Goal: Find specific page/section: Find specific page/section

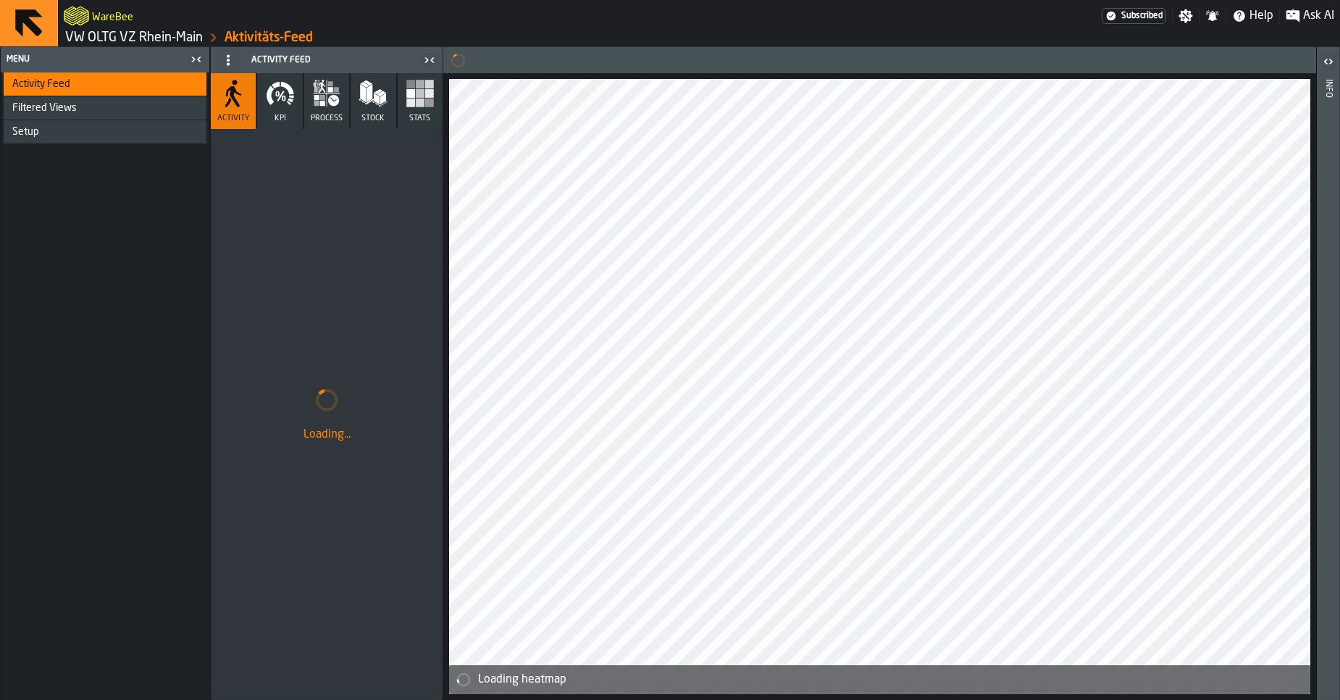
click at [138, 43] on link "VW OLTG VZ Rhein-Main" at bounding box center [134, 38] width 138 height 16
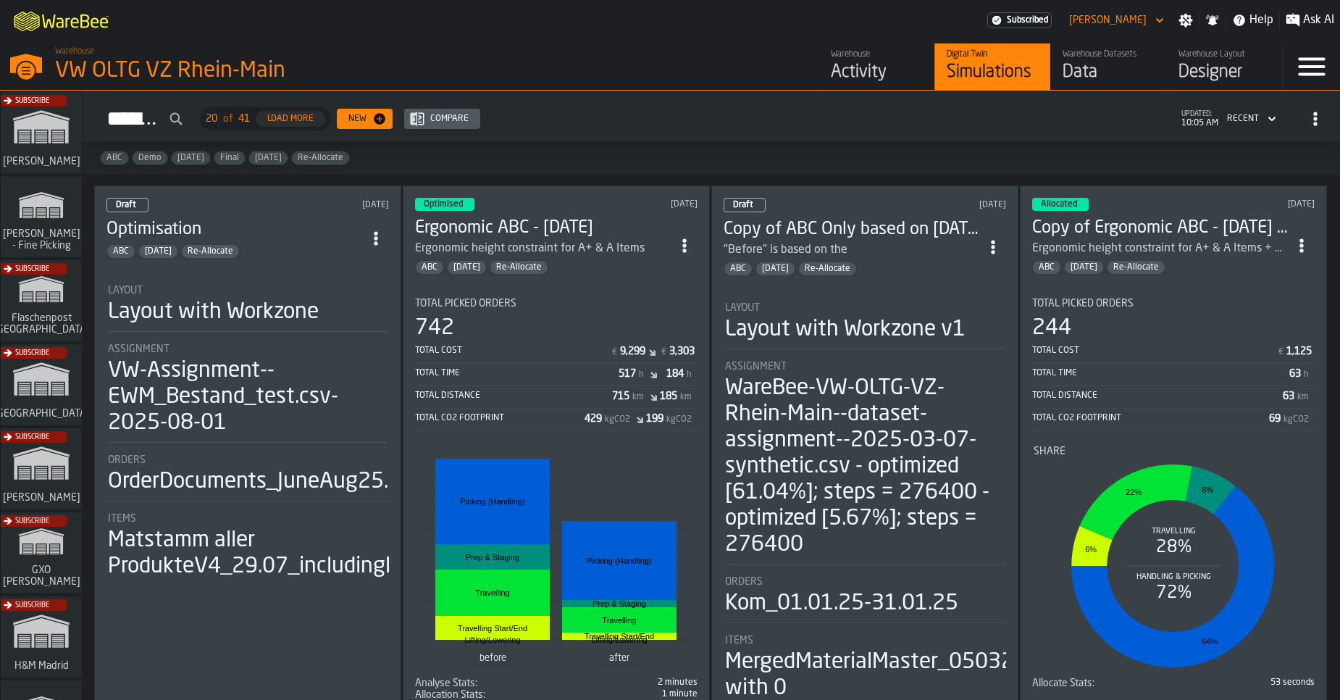
click at [332, 250] on div "ABC [DATE] Re-Allocate" at bounding box center [234, 251] width 256 height 14
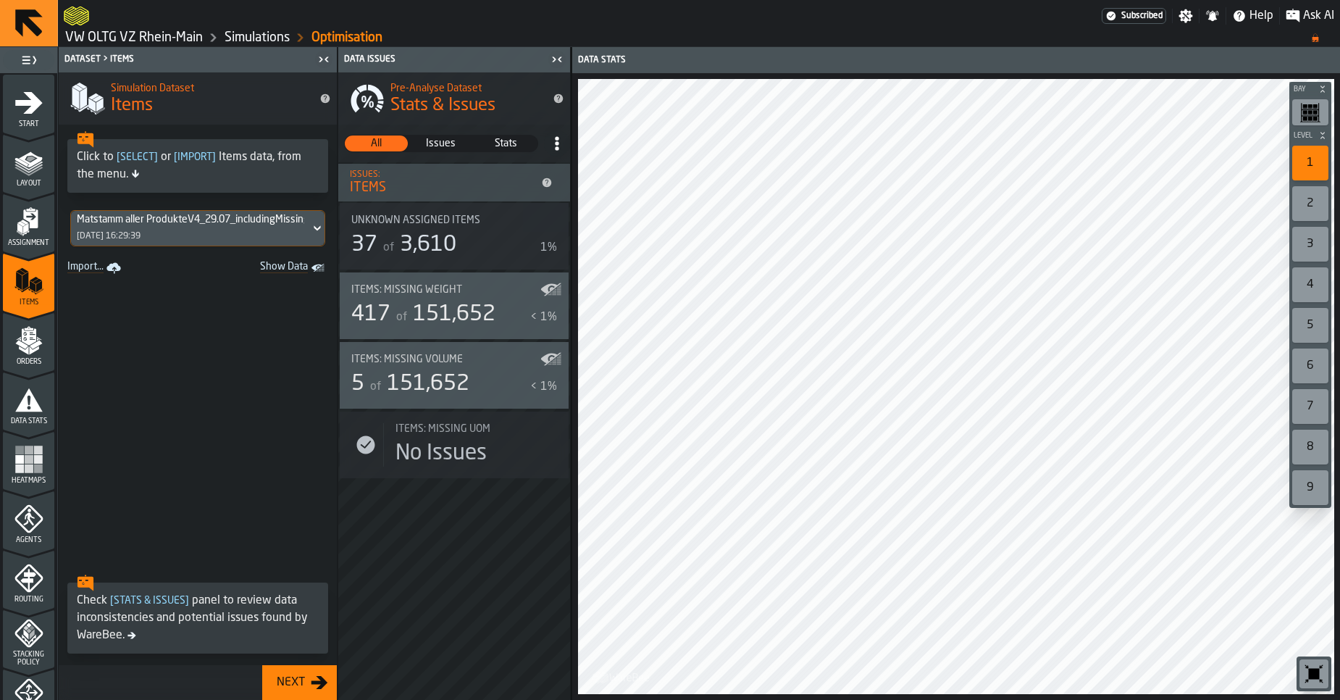
click at [162, 35] on link "VW OLTG VZ Rhein-Main" at bounding box center [134, 38] width 138 height 16
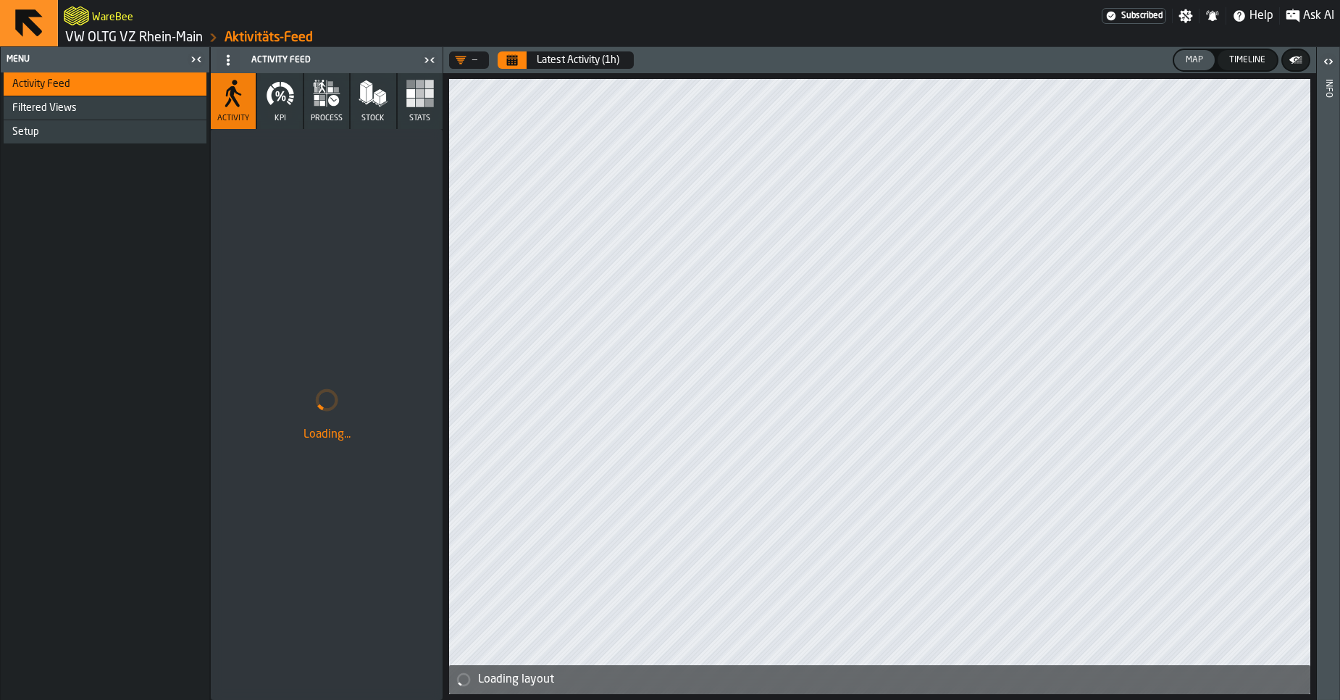
click at [182, 42] on link "VW OLTG VZ Rhein-Main" at bounding box center [134, 38] width 138 height 16
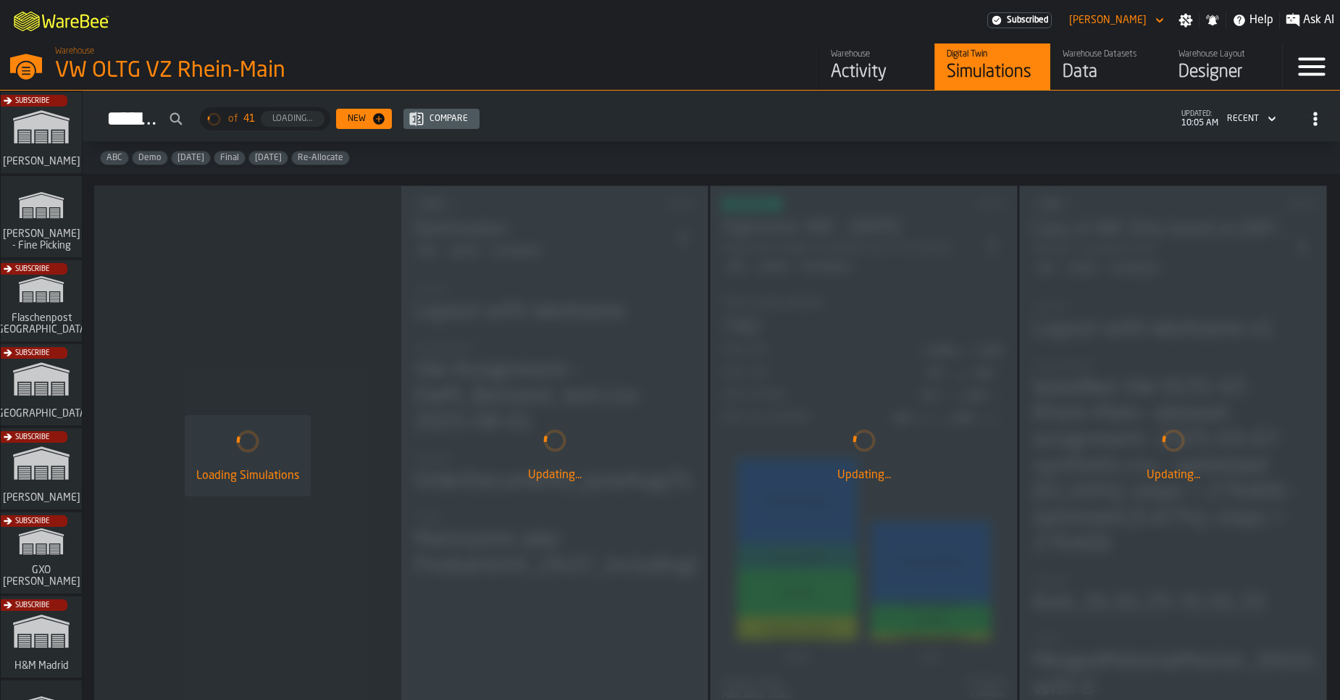
click at [1069, 64] on div "Data" at bounding box center [1108, 72] width 92 height 23
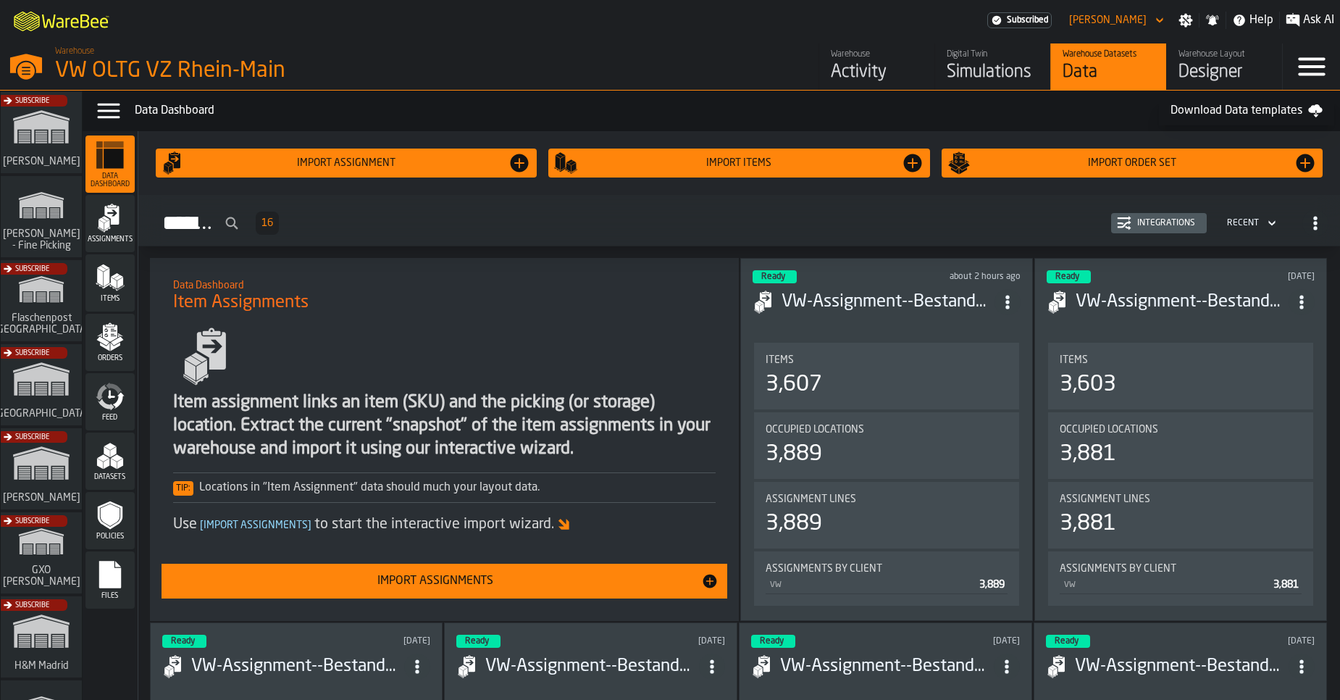
click at [116, 287] on polygon "menu Items" at bounding box center [114, 283] width 6 height 12
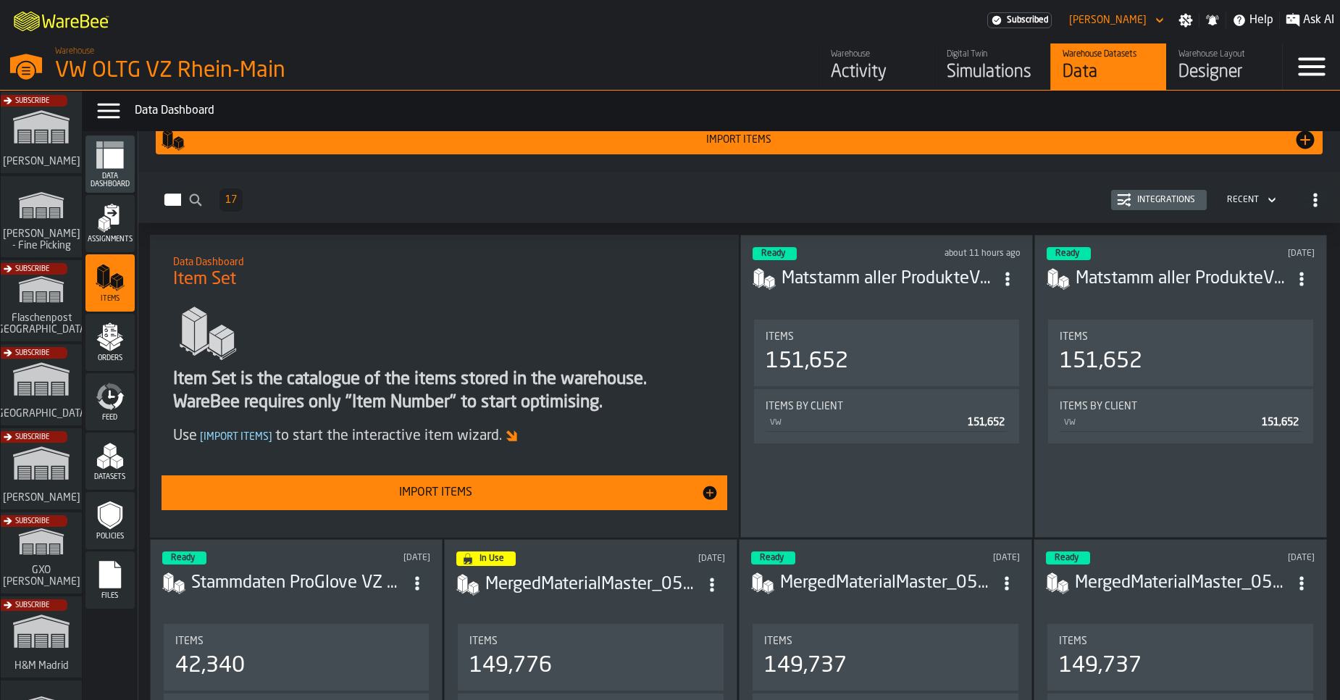
scroll to position [5, 0]
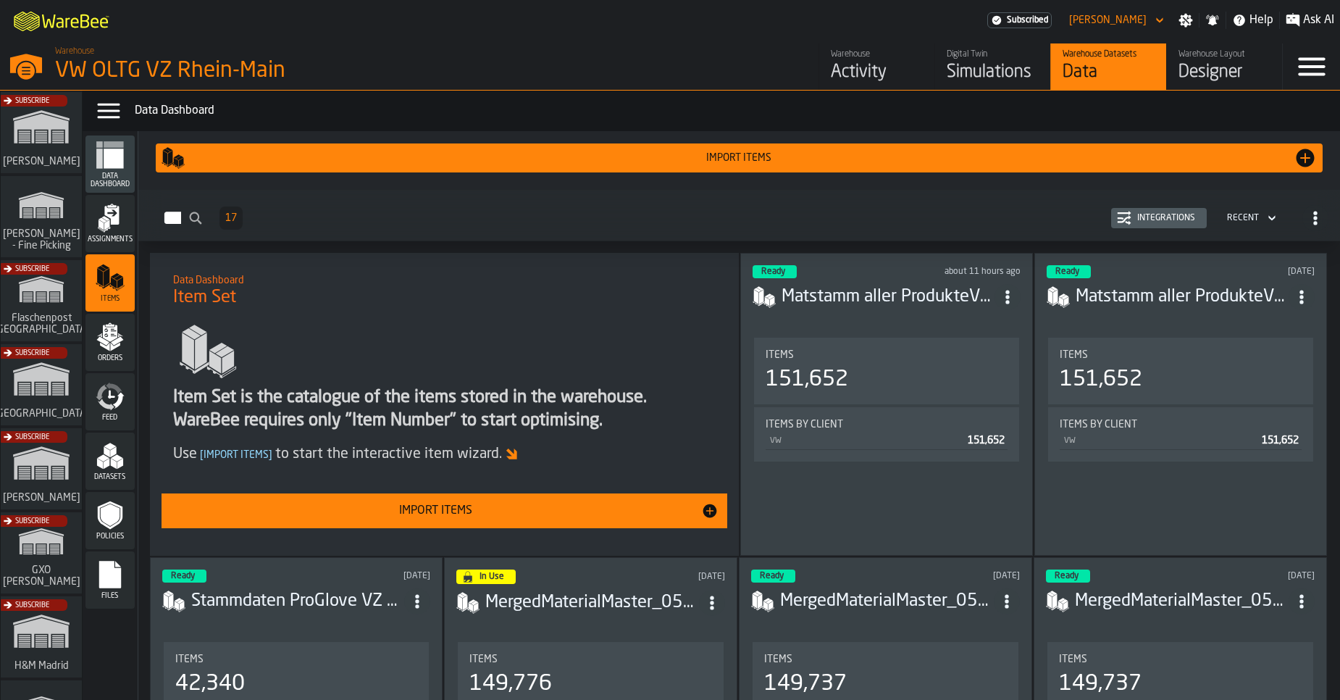
click at [844, 290] on h3 "Matstamm aller ProdukteV4_29.07_includingMissingwithVPE.CSV.csv" at bounding box center [887, 296] width 213 height 23
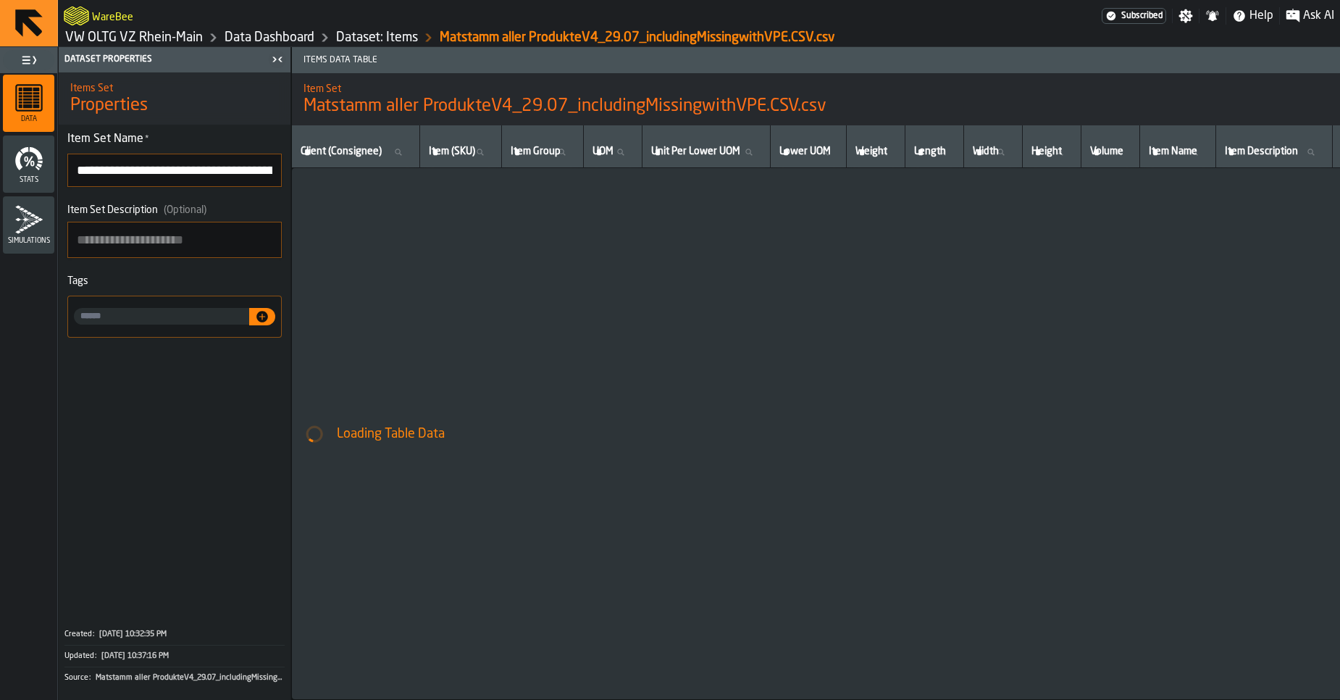
click at [104, 34] on link "VW OLTG VZ Rhein-Main" at bounding box center [134, 38] width 138 height 16
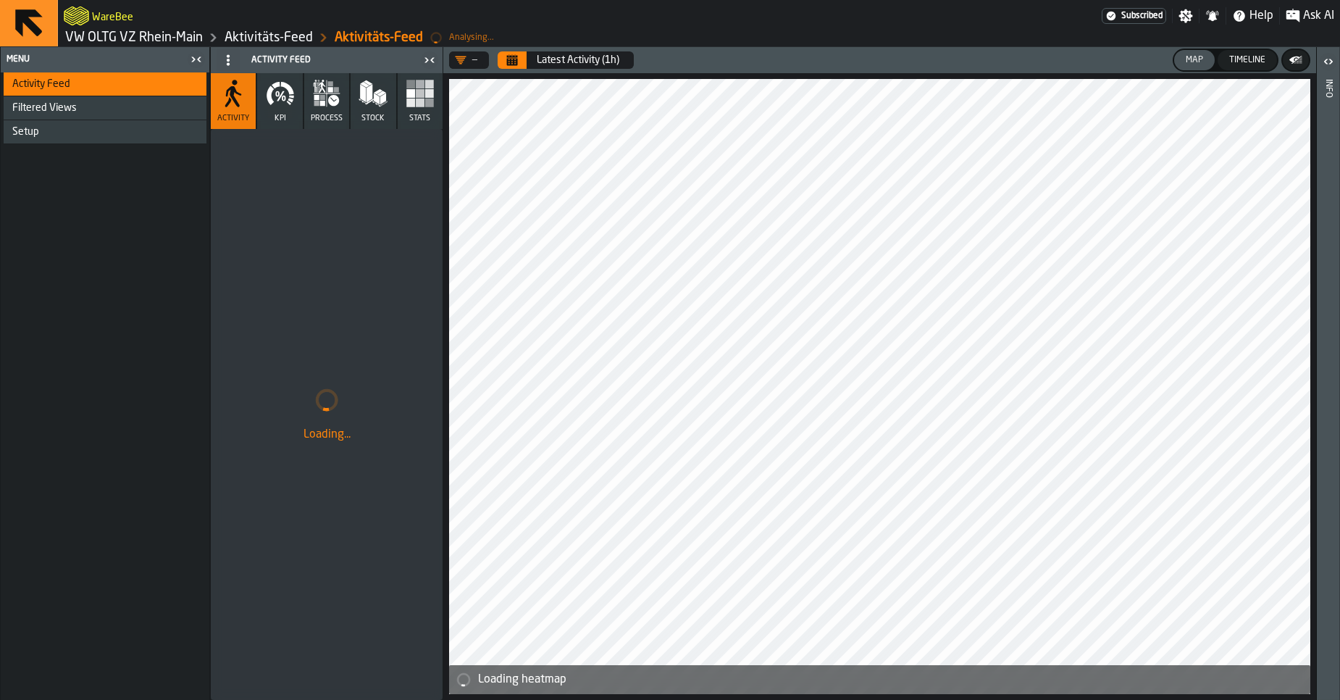
click at [145, 39] on link "VW OLTG VZ Rhein-Main" at bounding box center [134, 38] width 138 height 16
